Goal: Task Accomplishment & Management: Complete application form

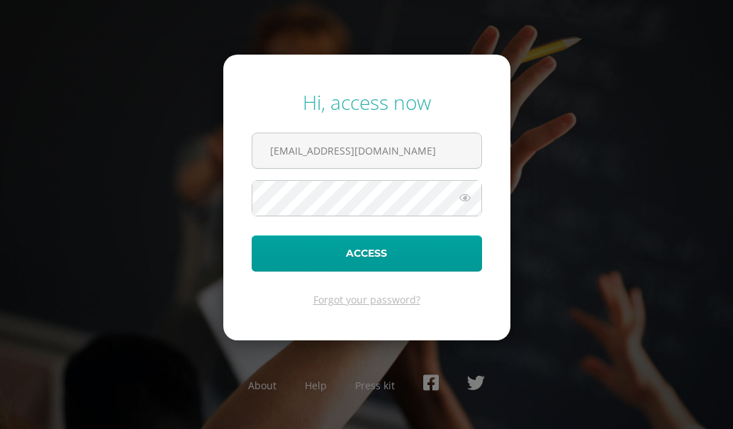
type input "[EMAIL_ADDRESS][DOMAIN_NAME]"
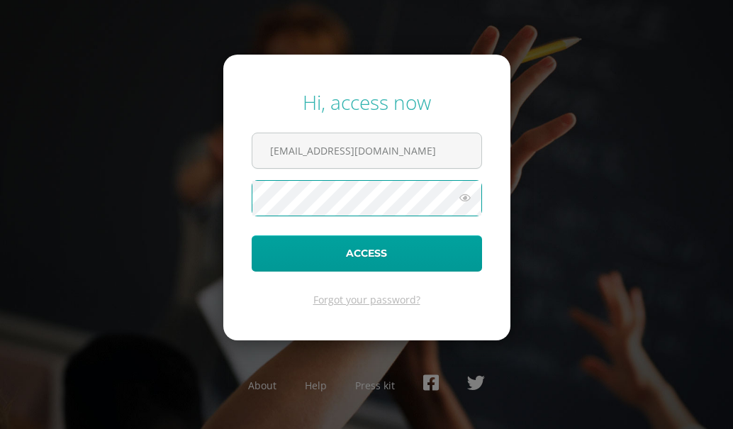
click at [252, 235] on button "Access" at bounding box center [367, 253] width 230 height 36
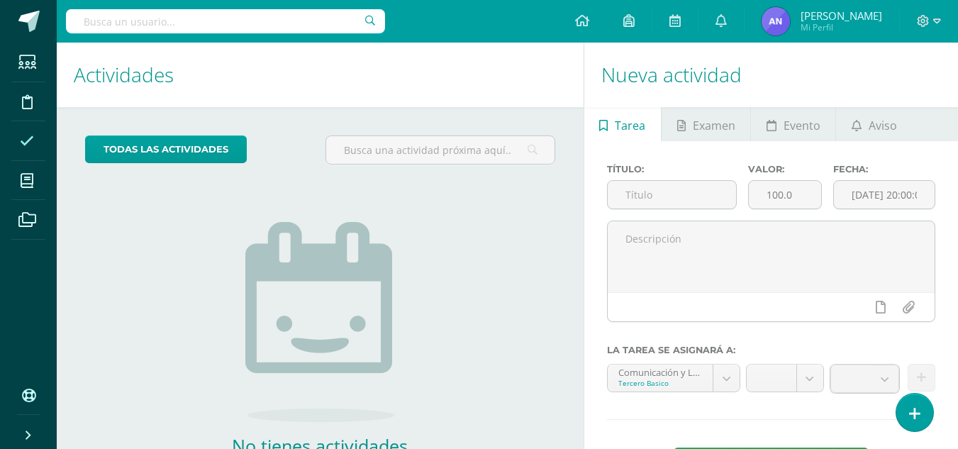
click at [28, 147] on icon at bounding box center [27, 141] width 14 height 14
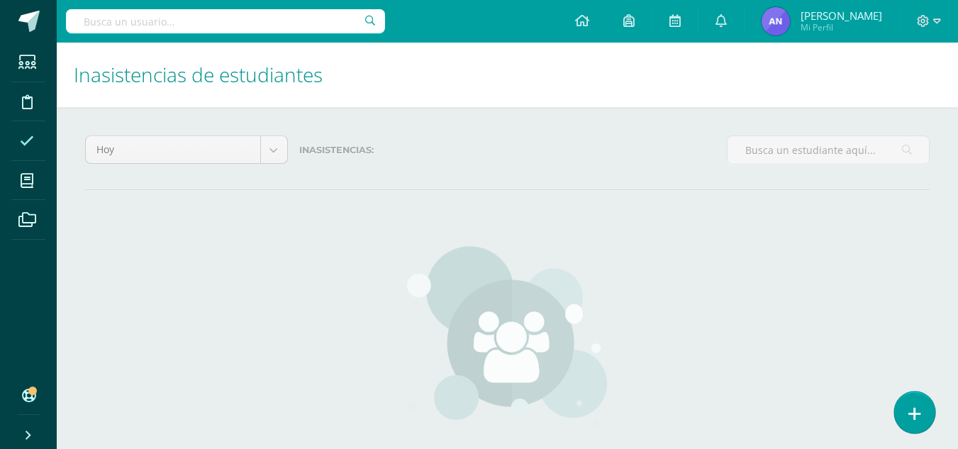
click at [908, 397] on link at bounding box center [914, 411] width 40 height 41
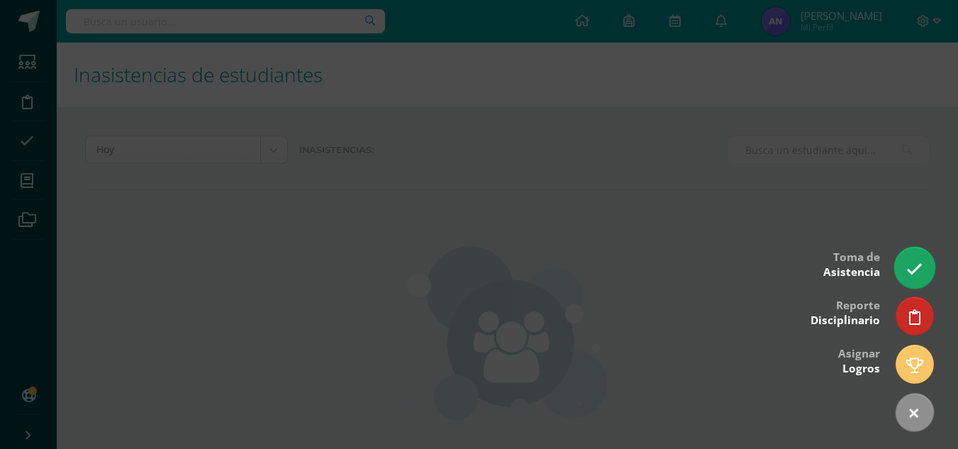
click at [911, 253] on link at bounding box center [914, 267] width 40 height 41
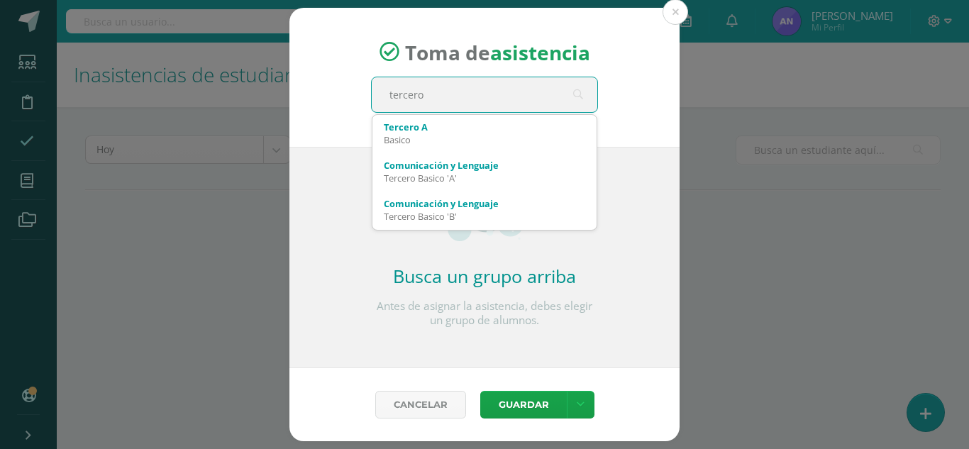
type input "tercero"
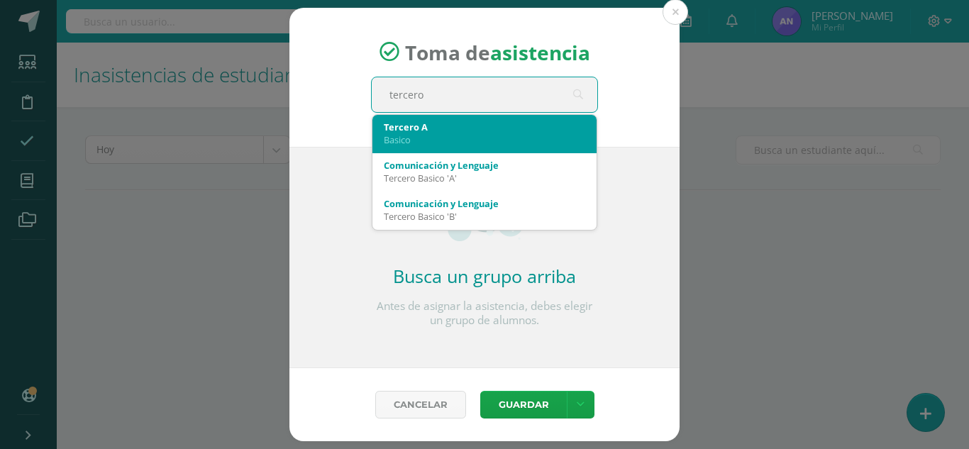
click at [534, 126] on div "Tercero A" at bounding box center [484, 127] width 201 height 13
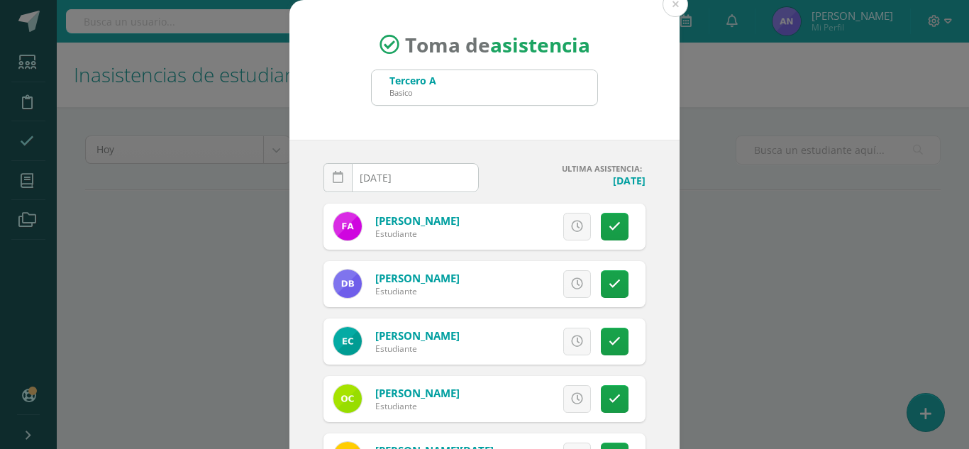
click at [394, 178] on input "[DATE]" at bounding box center [401, 178] width 154 height 28
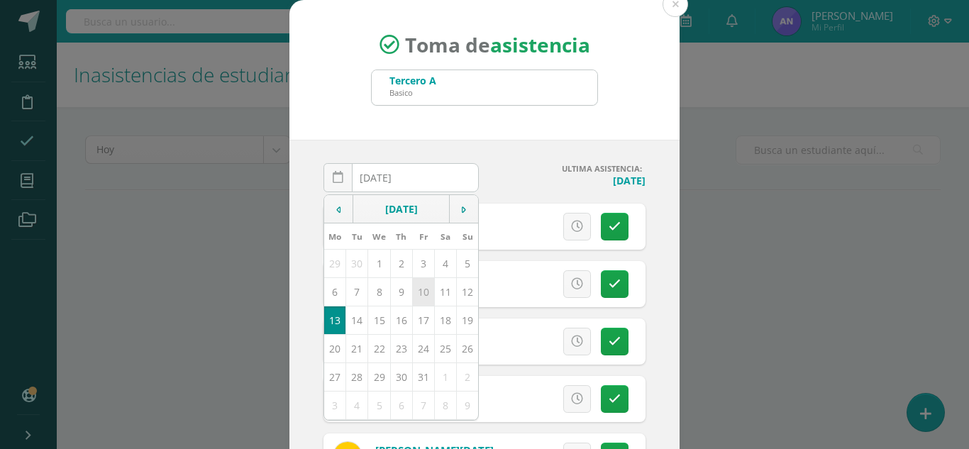
click at [420, 288] on td "10" at bounding box center [423, 291] width 22 height 28
type input "[DATE]"
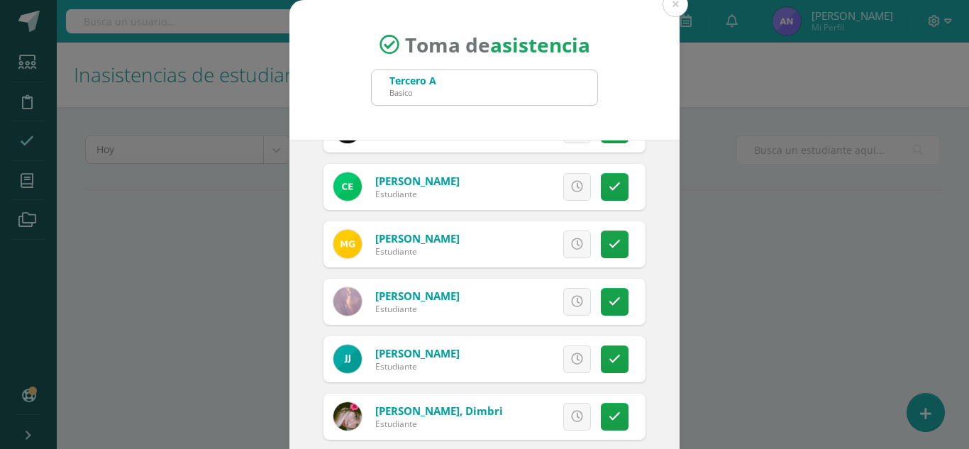
scroll to position [87, 0]
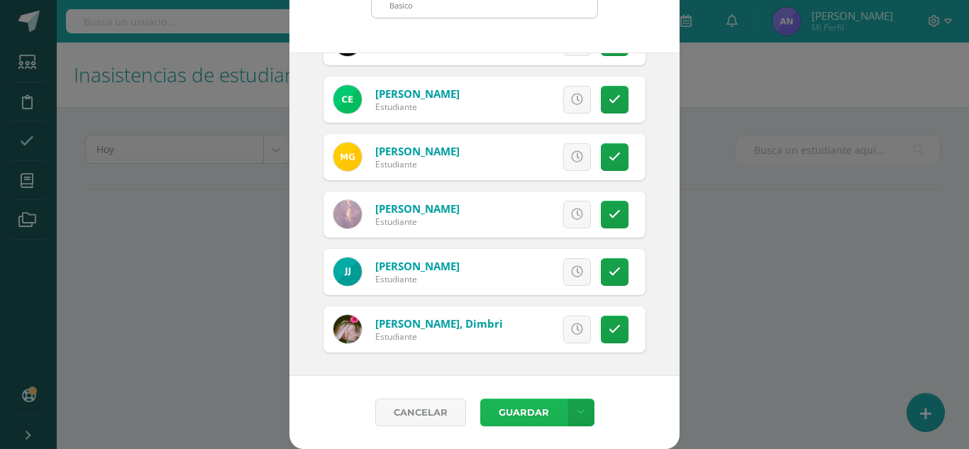
click at [505, 408] on button "Guardar" at bounding box center [523, 413] width 87 height 28
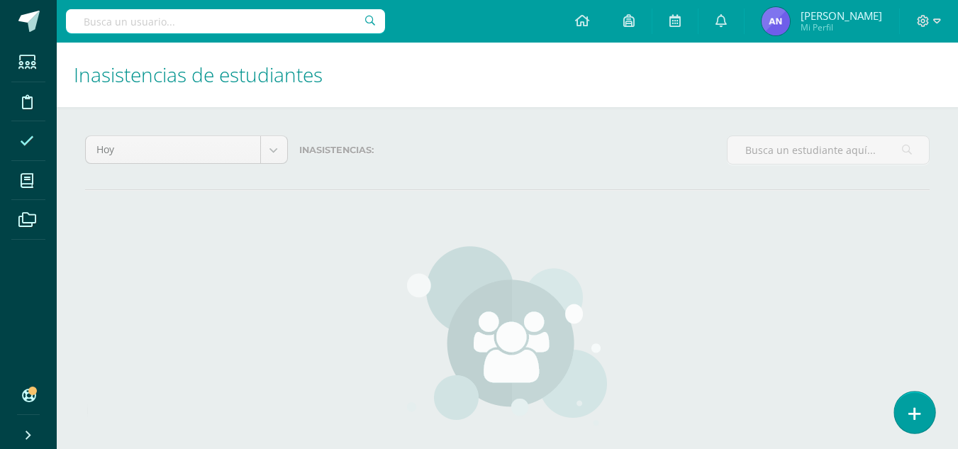
click at [911, 415] on icon at bounding box center [914, 414] width 13 height 16
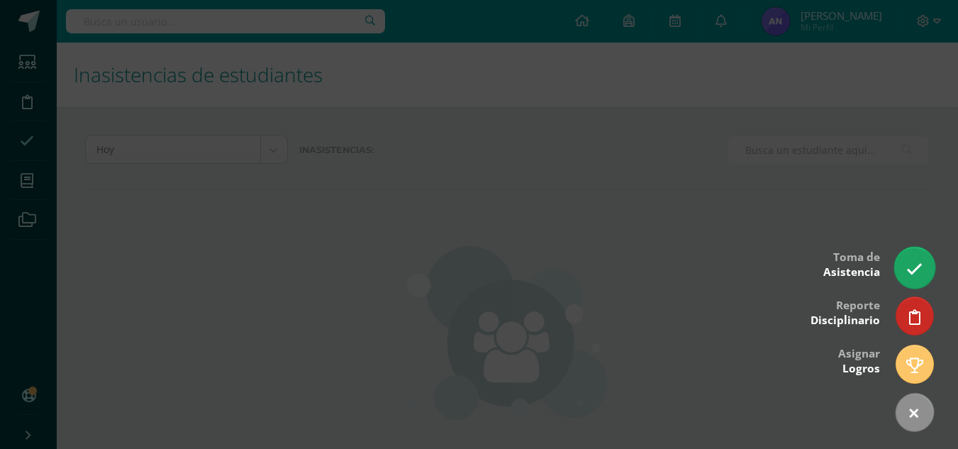
click at [921, 282] on link at bounding box center [914, 267] width 40 height 41
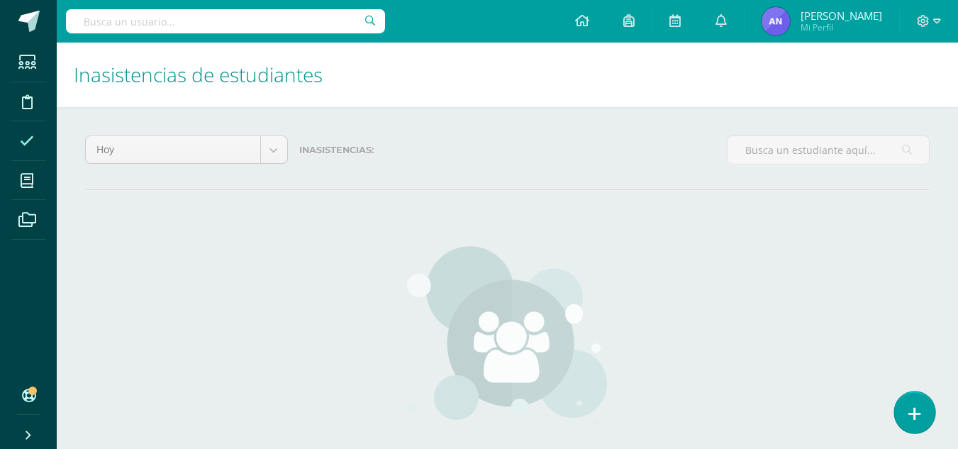
click at [909, 399] on link at bounding box center [914, 411] width 40 height 41
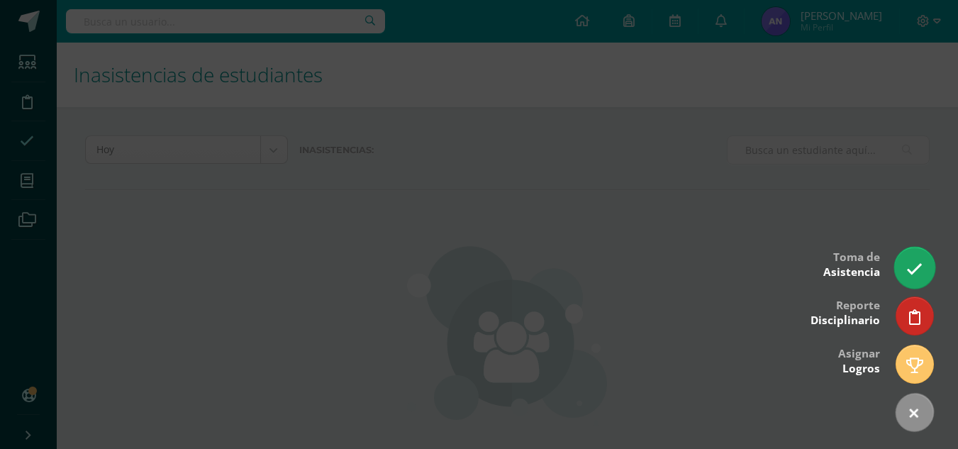
click at [906, 269] on link at bounding box center [914, 267] width 40 height 41
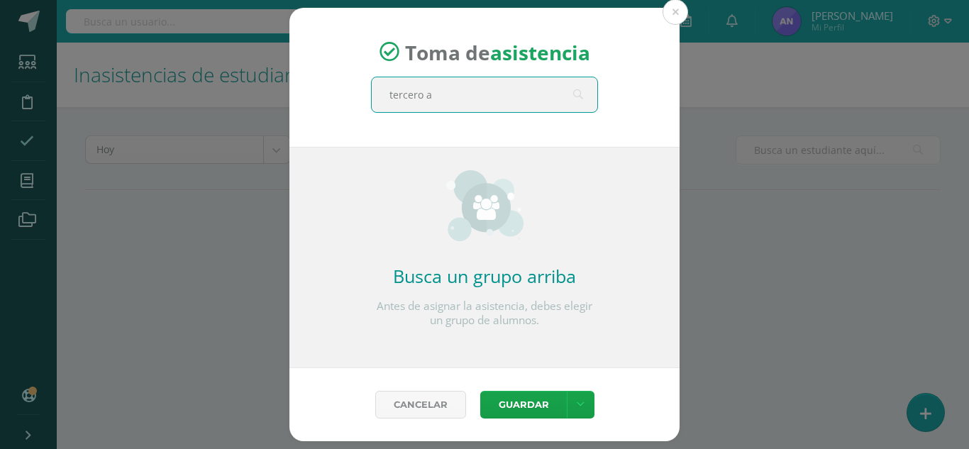
type input "tercero a"
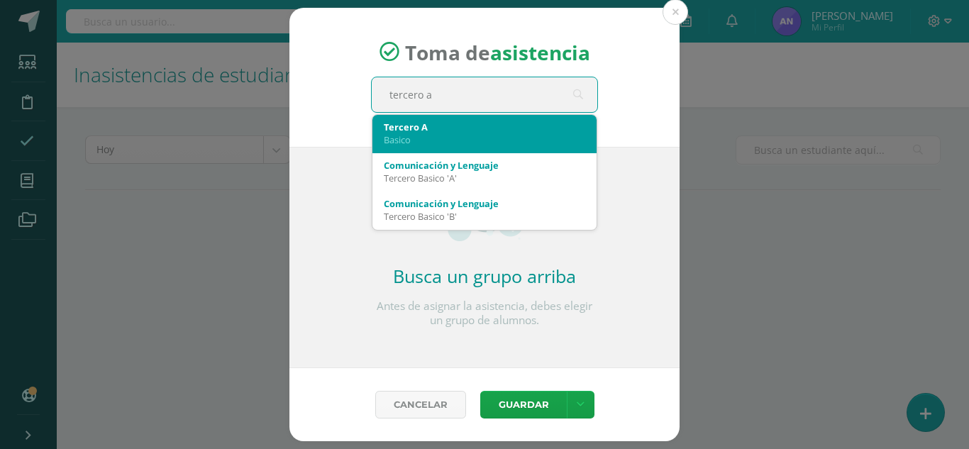
click at [545, 131] on div "Tercero A" at bounding box center [484, 127] width 201 height 13
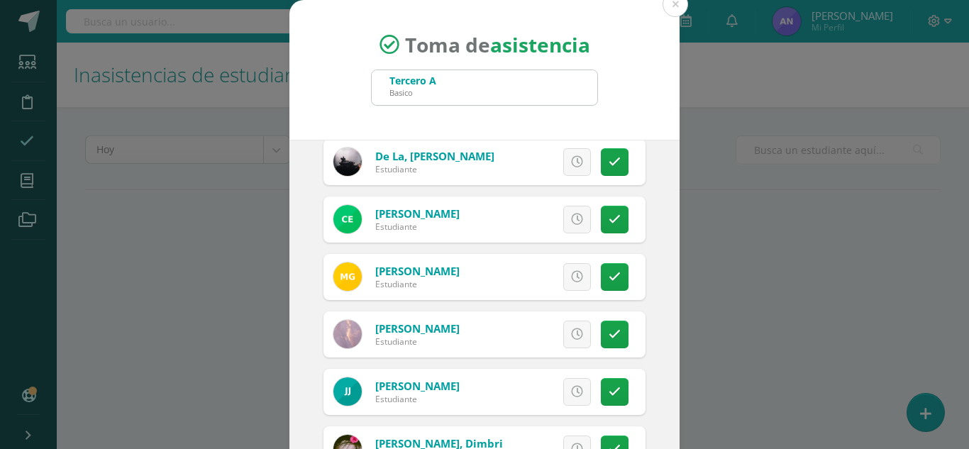
scroll to position [729, 0]
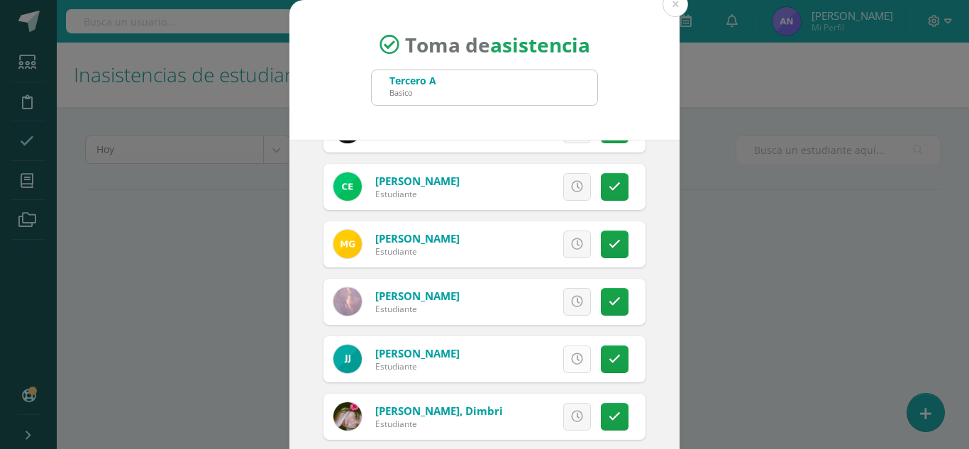
click at [571, 360] on icon at bounding box center [577, 359] width 12 height 12
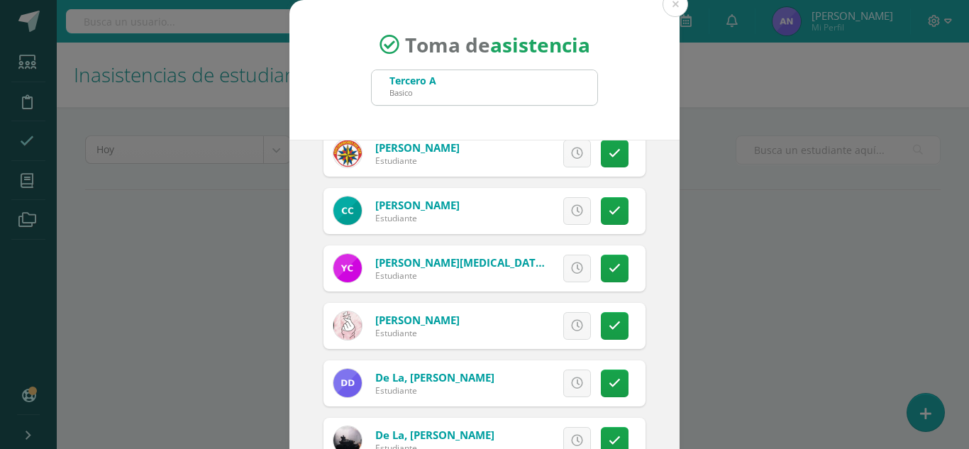
scroll to position [422, 0]
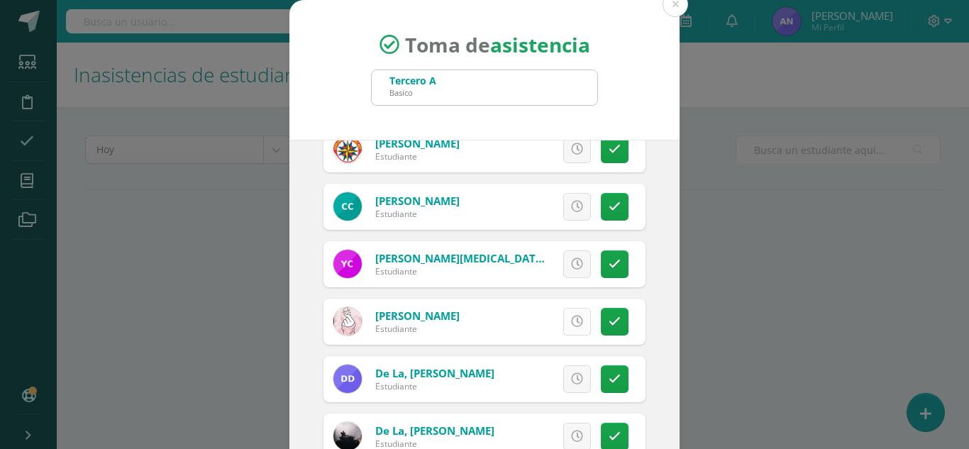
click at [570, 323] on link at bounding box center [577, 322] width 28 height 28
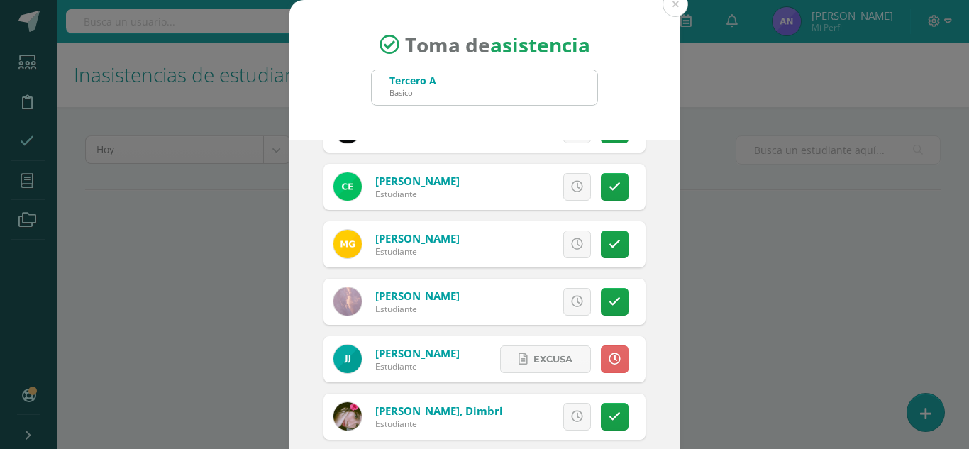
scroll to position [87, 0]
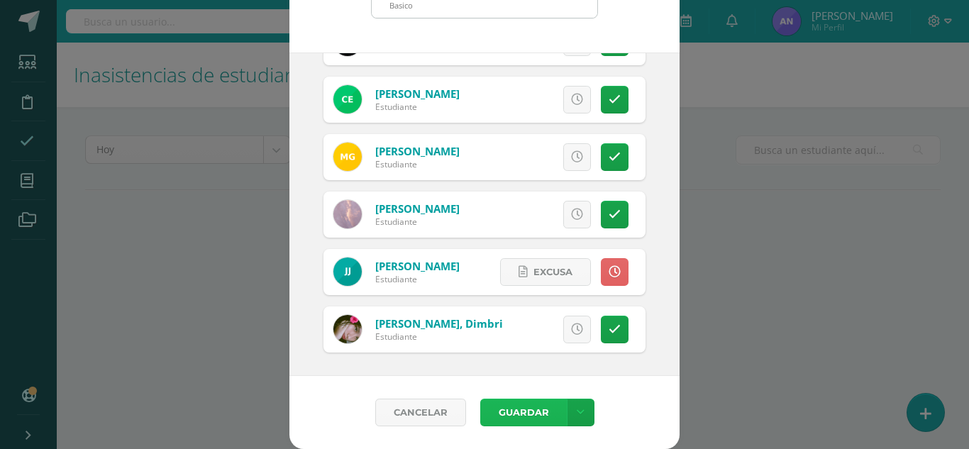
click at [537, 406] on button "Guardar" at bounding box center [523, 413] width 87 height 28
